Goal: Transaction & Acquisition: Purchase product/service

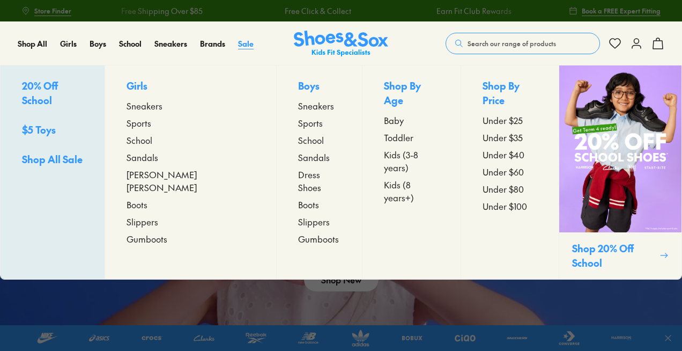
scroll to position [16, 0]
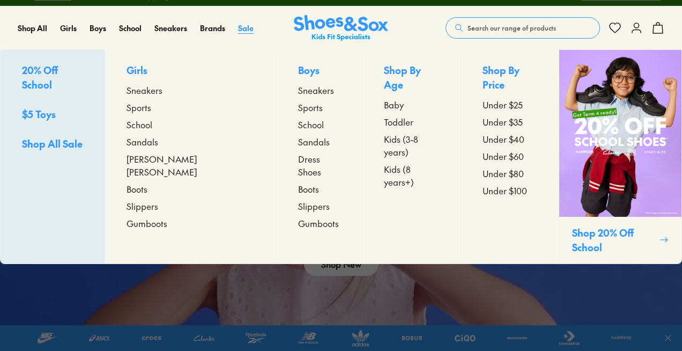
click at [241, 26] on span "Sale" at bounding box center [246, 28] width 16 height 11
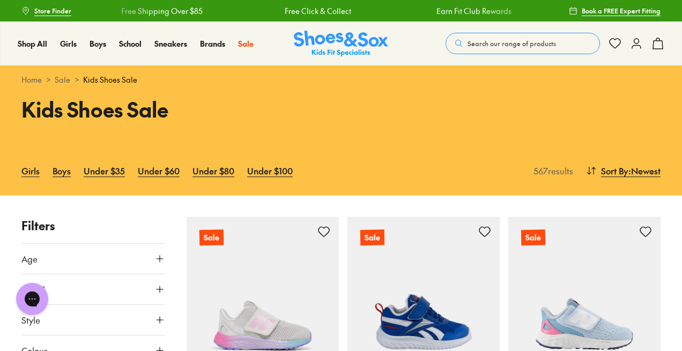
click at [339, 36] on img at bounding box center [341, 44] width 94 height 26
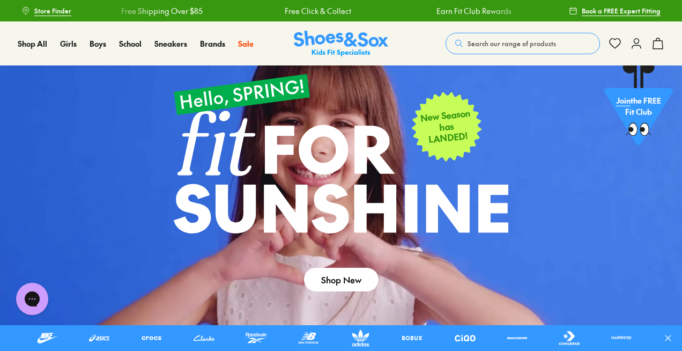
click at [487, 33] on button "Search our range of products" at bounding box center [522, 43] width 154 height 21
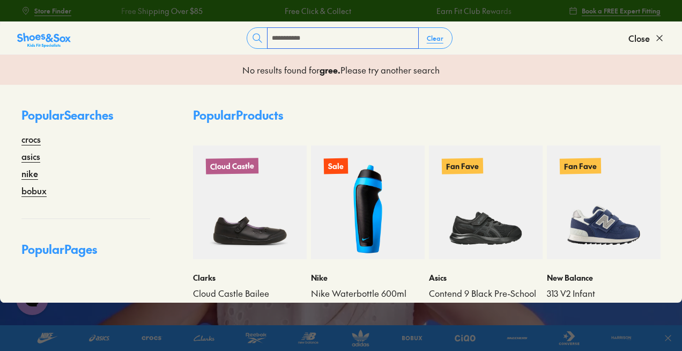
type input "**********"
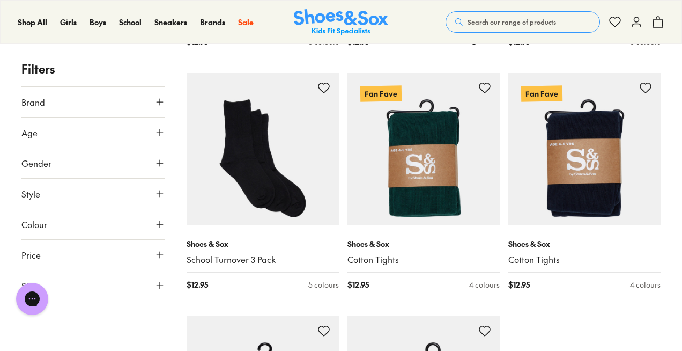
scroll to position [628, 0]
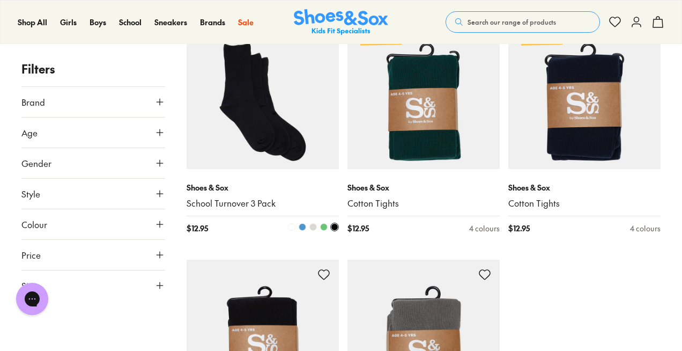
click at [321, 224] on button at bounding box center [323, 226] width 9 height 9
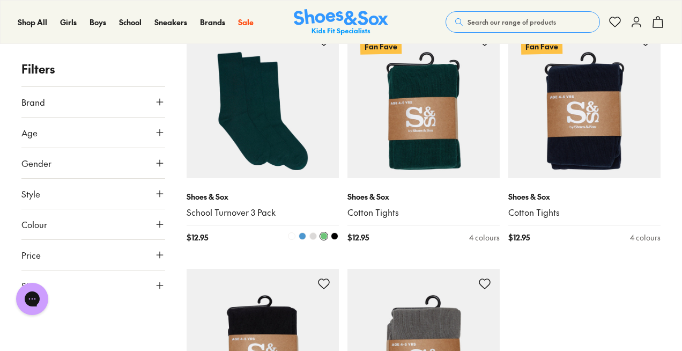
scroll to position [608, 0]
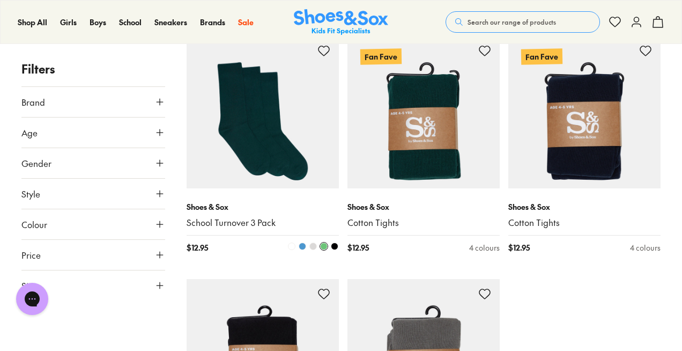
click at [259, 147] on img at bounding box center [263, 112] width 152 height 152
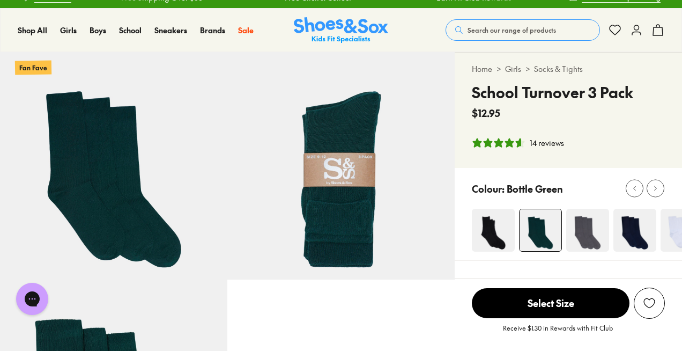
select select "*"
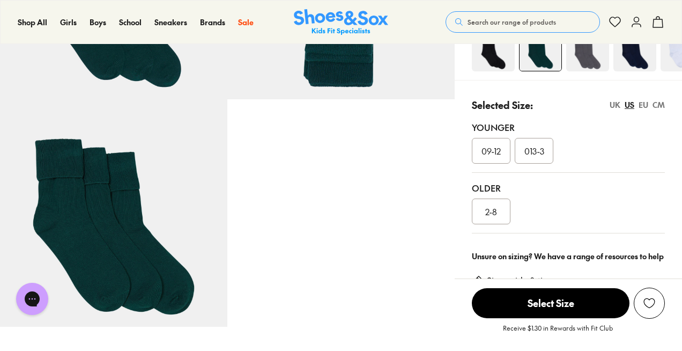
scroll to position [208, 0]
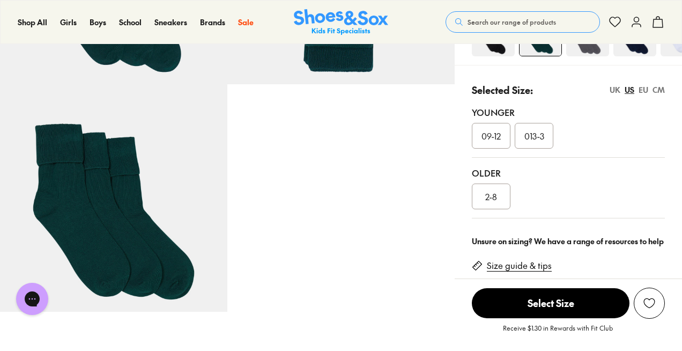
click at [486, 200] on span "2-8" at bounding box center [491, 196] width 12 height 13
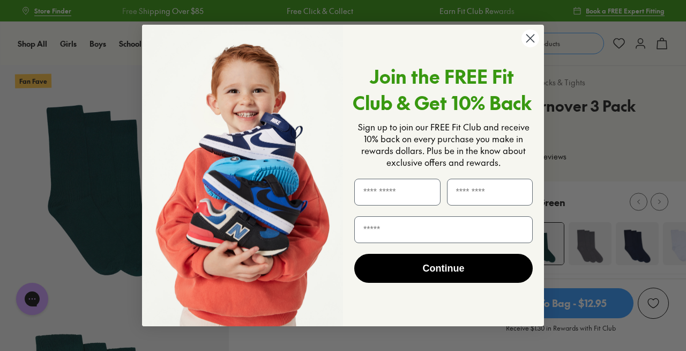
click at [537, 36] on circle "Close dialog" at bounding box center [531, 38] width 18 height 18
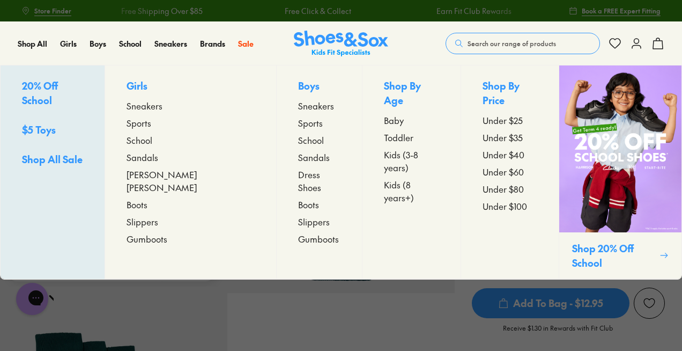
click at [58, 88] on span "20% Off School" at bounding box center [40, 93] width 36 height 28
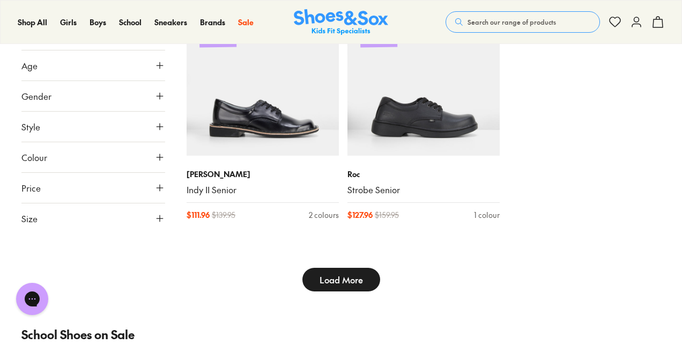
type input "***"
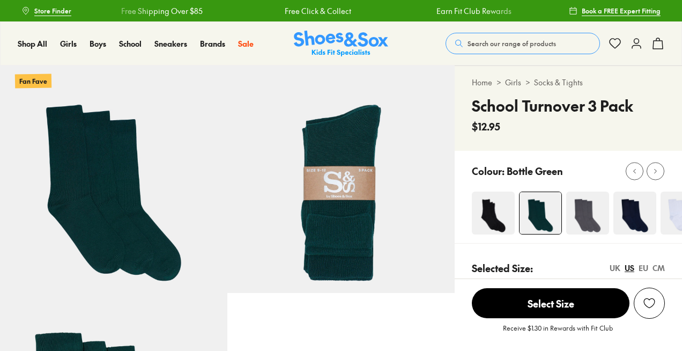
select select "*"
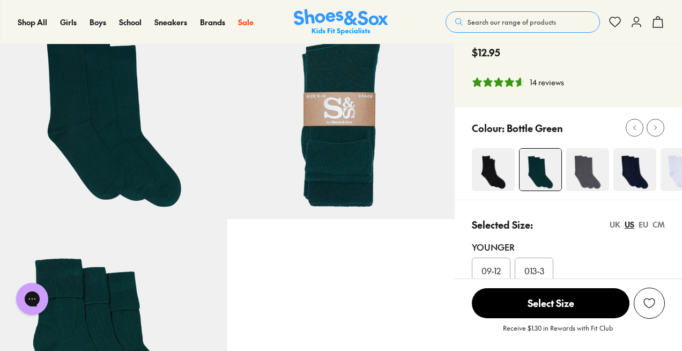
scroll to position [83, 0]
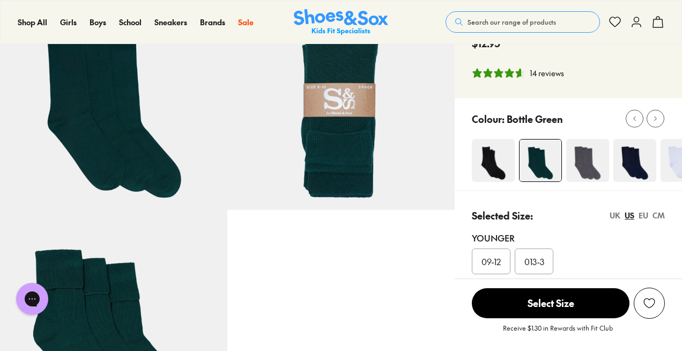
click at [630, 18] on icon at bounding box center [636, 22] width 13 height 13
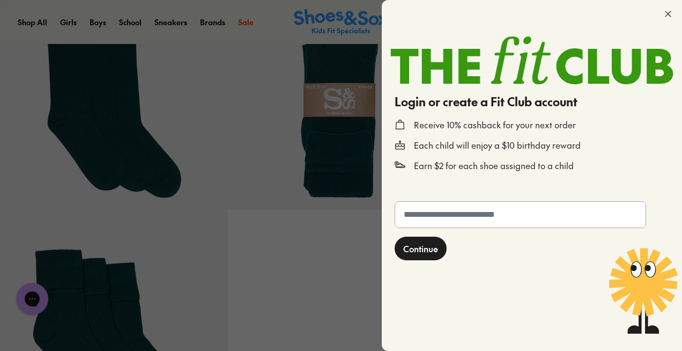
click at [665, 10] on icon at bounding box center [667, 14] width 11 height 11
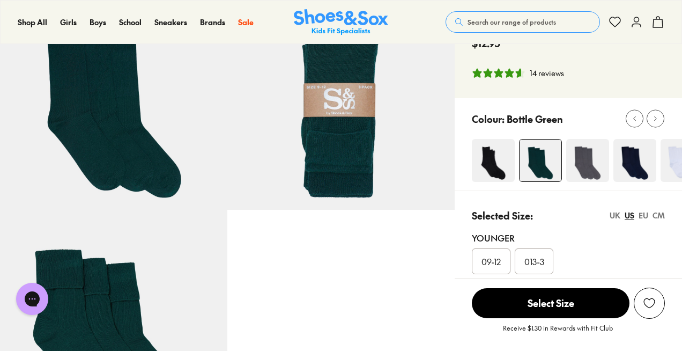
click at [656, 24] on icon at bounding box center [657, 22] width 13 height 13
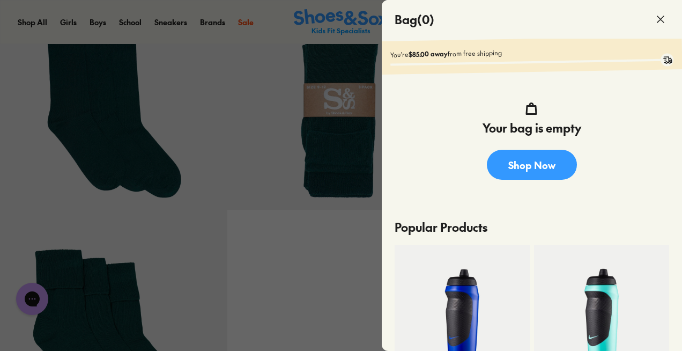
click at [656, 13] on icon at bounding box center [660, 19] width 13 height 13
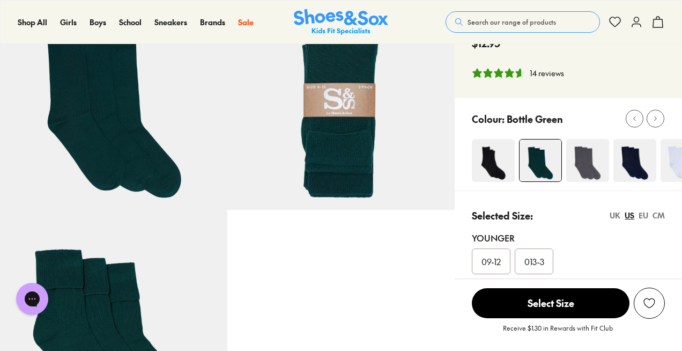
click at [634, 25] on icon at bounding box center [636, 22] width 13 height 13
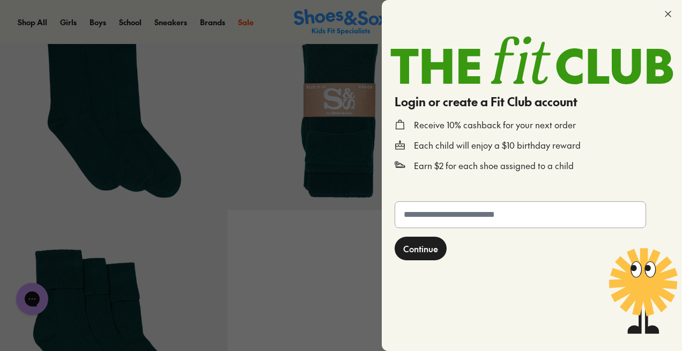
click at [445, 213] on input "text" at bounding box center [520, 215] width 250 height 26
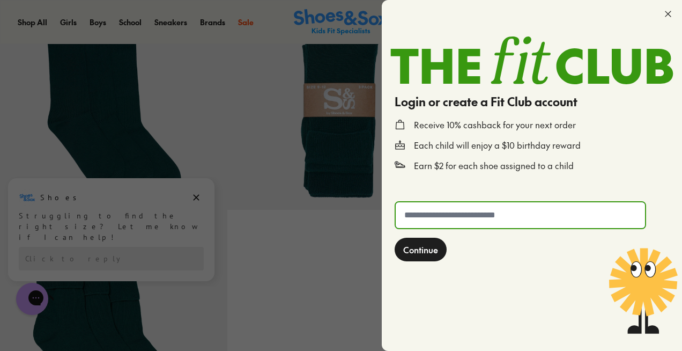
click at [445, 213] on input "text" at bounding box center [520, 215] width 249 height 26
type input "**********"
click at [431, 248] on span "Continue" at bounding box center [420, 249] width 35 height 13
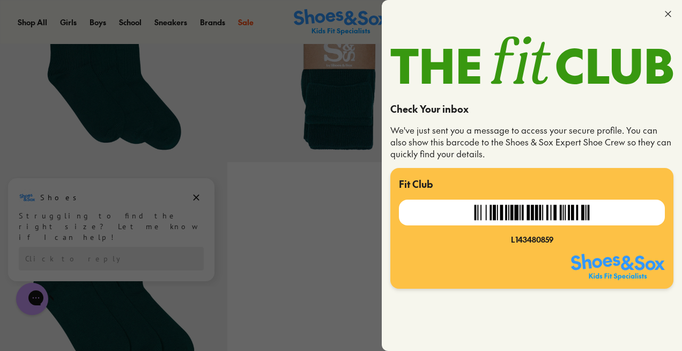
scroll to position [58, 0]
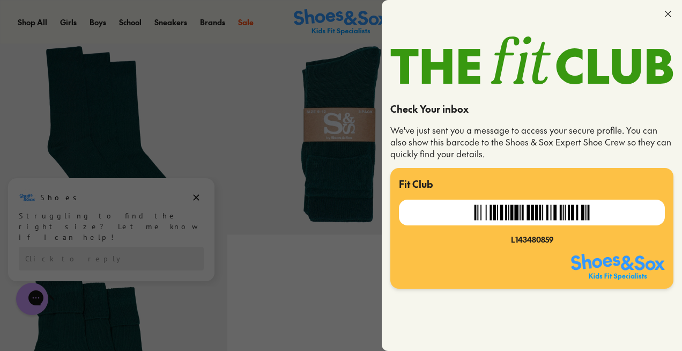
click at [669, 13] on icon at bounding box center [667, 14] width 11 height 11
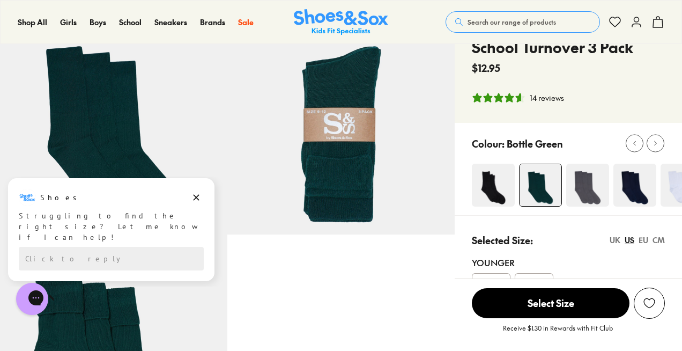
click at [637, 21] on icon at bounding box center [636, 22] width 13 height 13
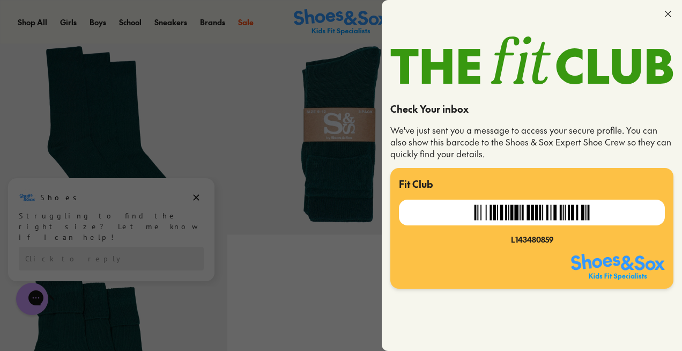
click at [658, 9] on div at bounding box center [532, 14] width 300 height 28
click at [663, 12] on icon at bounding box center [667, 14] width 11 height 11
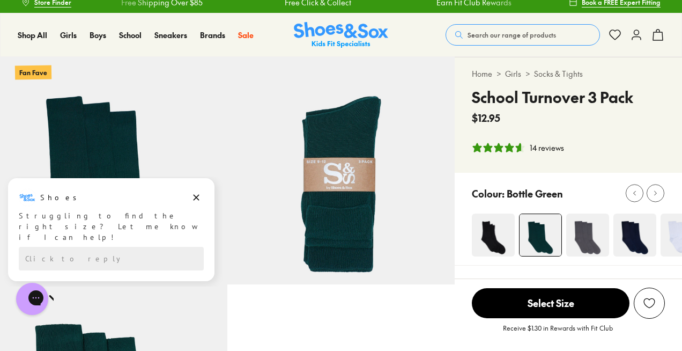
scroll to position [0, 0]
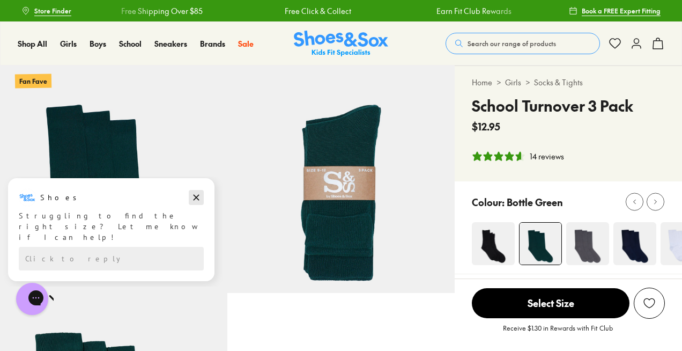
click at [196, 199] on icon "Dismiss campaign" at bounding box center [196, 197] width 11 height 13
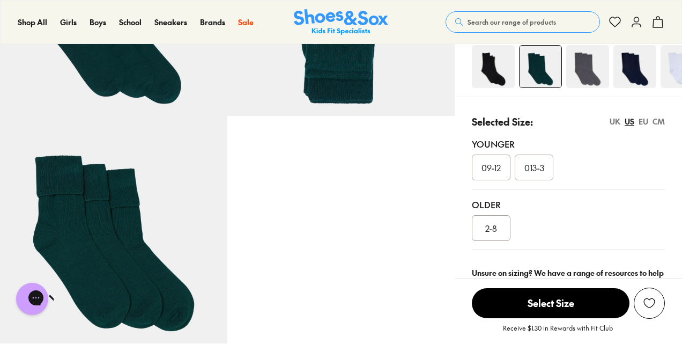
scroll to position [251, 0]
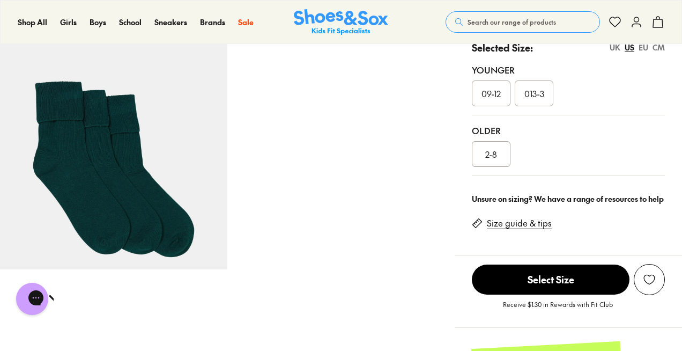
click at [501, 157] on div "2-8" at bounding box center [491, 154] width 39 height 26
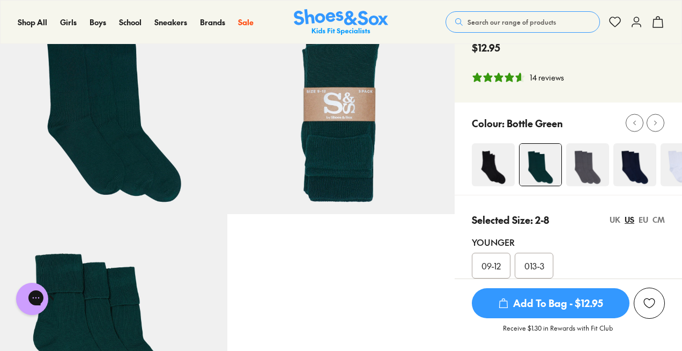
scroll to position [178, 0]
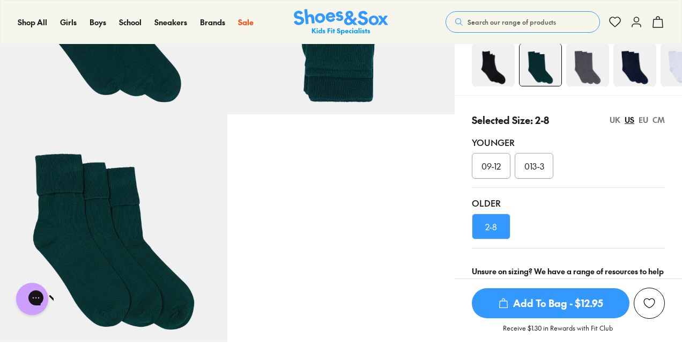
click at [565, 302] on span "Add To Bag - $12.95" at bounding box center [551, 303] width 158 height 30
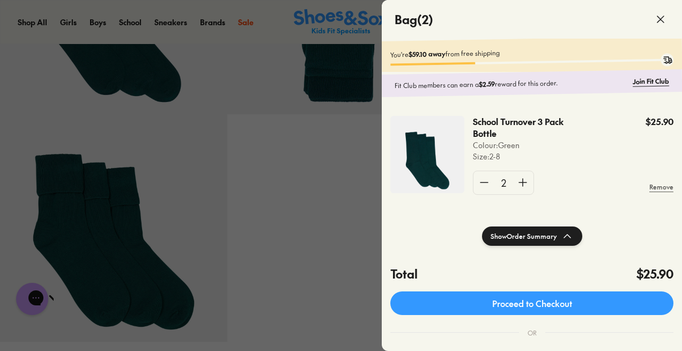
click at [661, 17] on use at bounding box center [660, 19] width 6 height 6
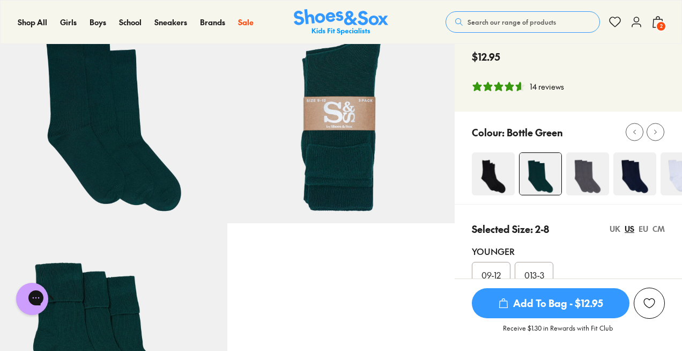
scroll to position [168, 0]
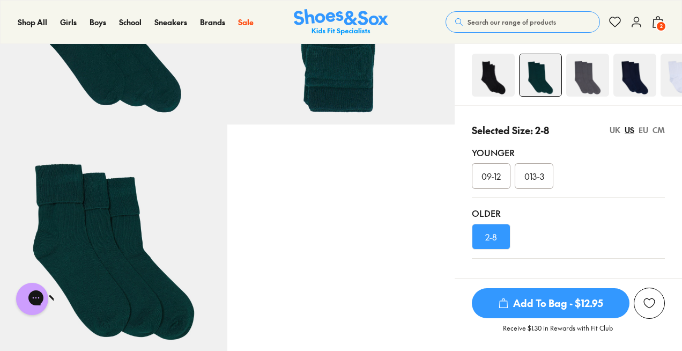
click at [504, 183] on div "09-12" at bounding box center [491, 176] width 39 height 26
click at [577, 309] on span "Add To Bag - $12.95" at bounding box center [551, 303] width 158 height 30
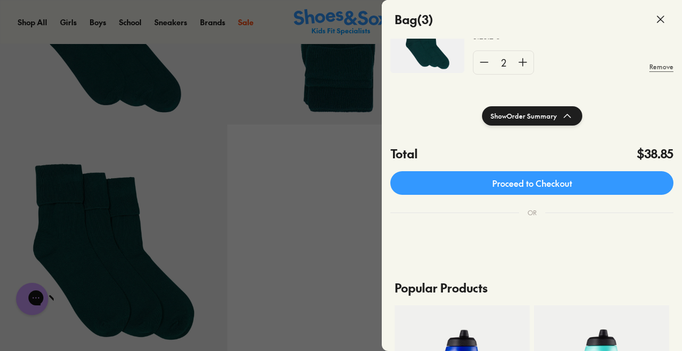
scroll to position [203, 0]
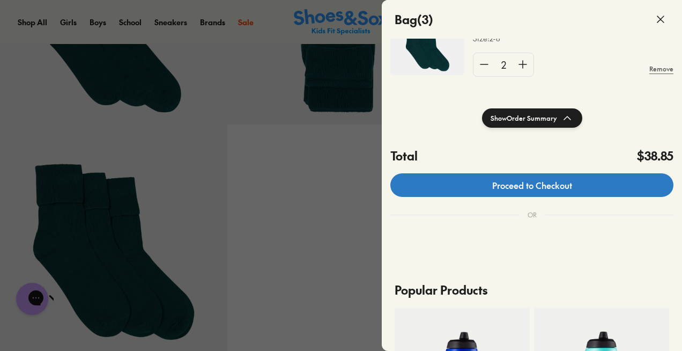
click at [549, 187] on link "Proceed to Checkout" at bounding box center [531, 185] width 283 height 24
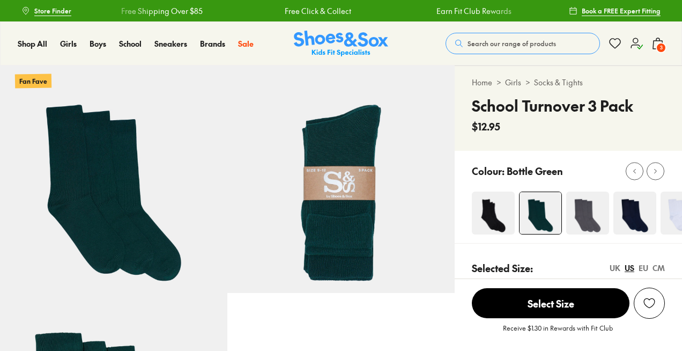
select select "*"
